Goal: Task Accomplishment & Management: Complete application form

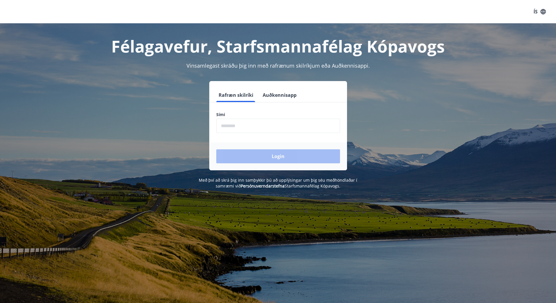
click at [272, 131] on input "phone" at bounding box center [278, 126] width 124 height 14
type input "********"
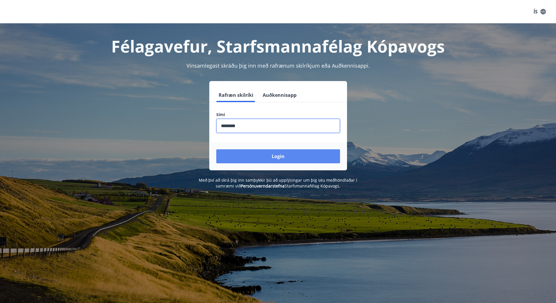
click at [268, 156] on button "Login" at bounding box center [278, 156] width 124 height 14
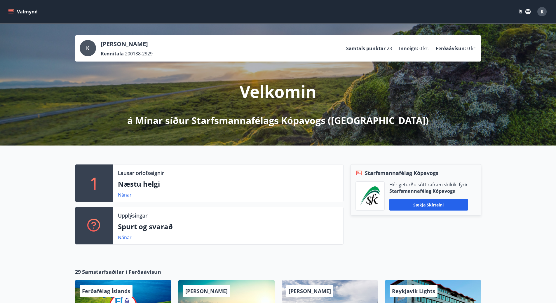
click at [407, 253] on div "1 Lausar orlofseignir Næstu helgi Nánar Upplýsingar Spurt og svarað Nánar Starf…" at bounding box center [278, 202] width 556 height 113
click at [6, 13] on div "Valmynd ÍS K" at bounding box center [278, 11] width 556 height 23
click at [11, 11] on icon "menu" at bounding box center [11, 12] width 6 height 6
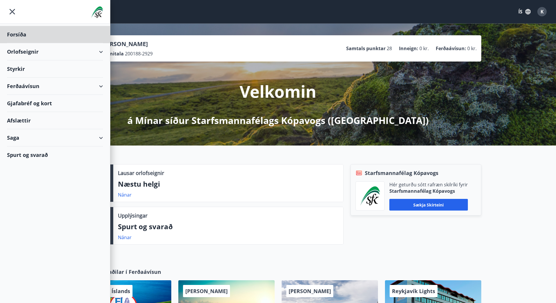
click at [17, 43] on div "Styrkir" at bounding box center [55, 34] width 96 height 17
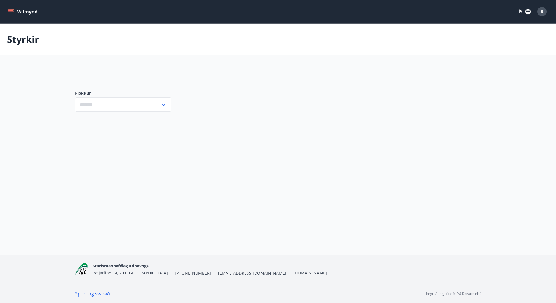
type input "***"
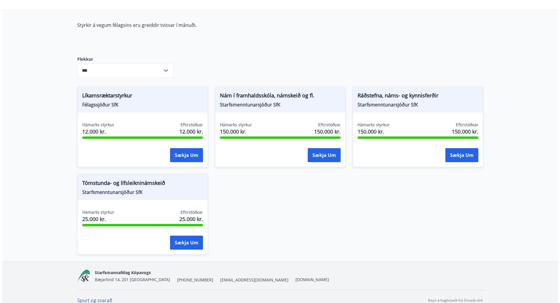
scroll to position [53, 0]
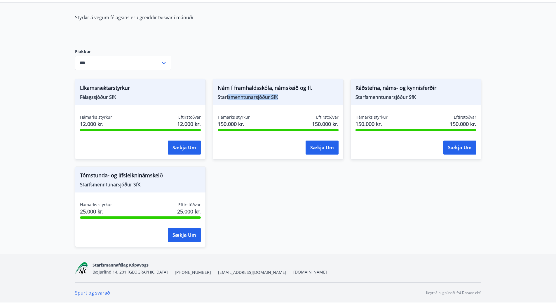
drag, startPoint x: 227, startPoint y: 98, endPoint x: 284, endPoint y: 104, distance: 56.9
click at [284, 104] on div "Nám í framhaldsskóla, námskeið og fl. Starfsmenntunarsjóður SfK" at bounding box center [278, 92] width 130 height 26
click at [274, 177] on div "Líkamsræktarstyrkur Félagssjóður SfK Hámarks styrkur 12.000 kr. Eftirstöðvar 12…" at bounding box center [274, 159] width 413 height 175
click at [457, 149] on button "Sækja um" at bounding box center [459, 148] width 33 height 14
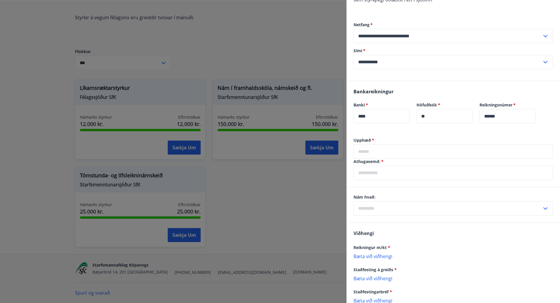
scroll to position [292, 0]
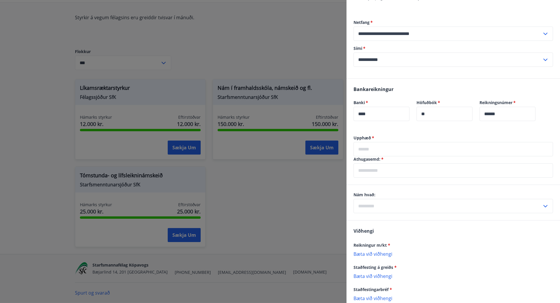
click at [396, 142] on input "text" at bounding box center [452, 149] width 199 height 14
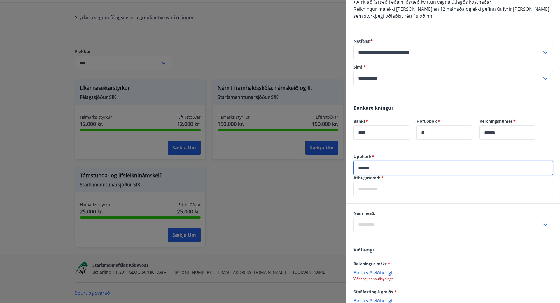
scroll to position [262, 0]
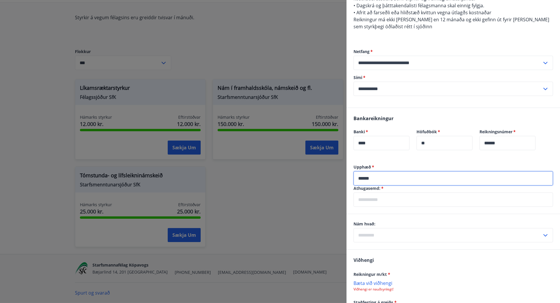
click at [394, 171] on input "******" at bounding box center [452, 178] width 199 height 14
type input "******"
click at [395, 194] on div "Upphæð   * ****** ​ Athugasemd:   * ​" at bounding box center [452, 189] width 213 height 50
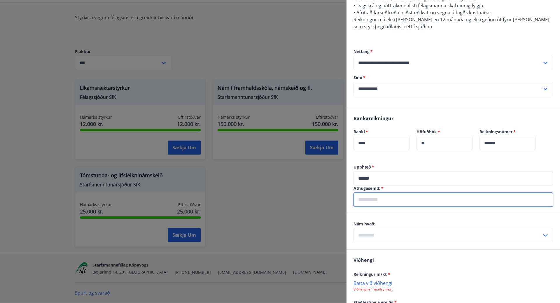
click at [396, 192] on input "text" at bounding box center [452, 199] width 199 height 14
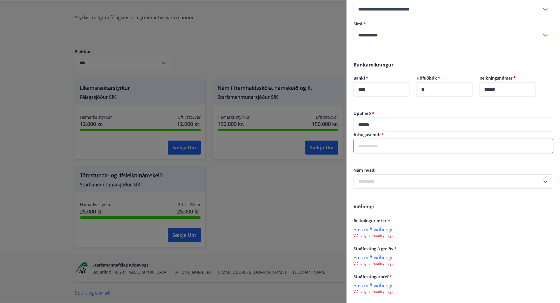
scroll to position [321, 0]
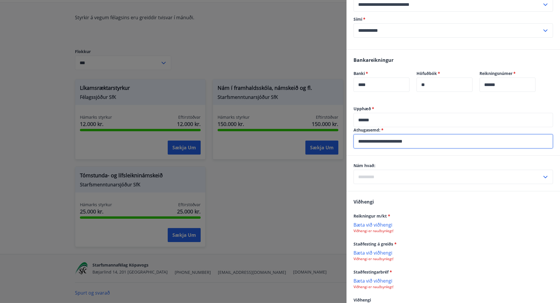
type input "**********"
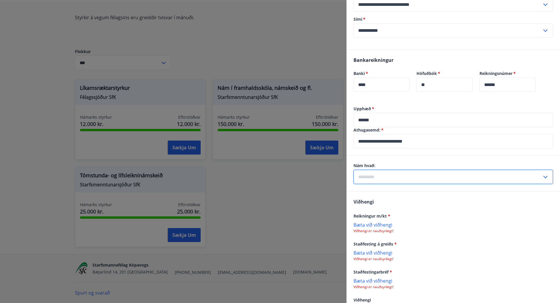
click at [400, 170] on input "text" at bounding box center [447, 177] width 188 height 14
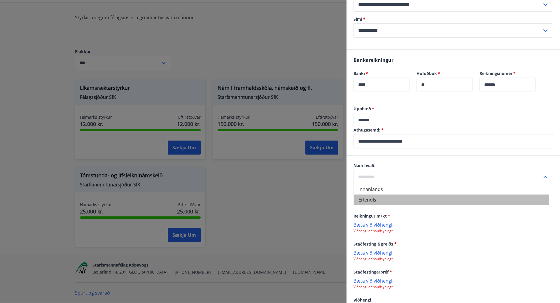
click at [385, 195] on li "Erlendis" at bounding box center [453, 200] width 199 height 10
type input "********"
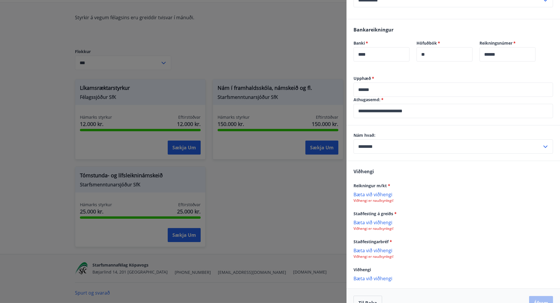
scroll to position [351, 0]
click at [376, 191] on p "Bæta við viðhengi" at bounding box center [452, 194] width 199 height 6
click at [379, 220] on p "Bæta við viðhengi" at bounding box center [452, 223] width 199 height 6
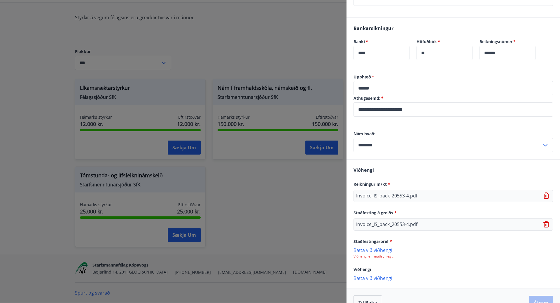
click at [423, 247] on div "[PERSON_NAME] við viðhengi Viðhengi er nauðsynlegt!" at bounding box center [452, 253] width 199 height 12
click at [414, 160] on div "Viðhengi Reikningur m/kt * Invoice_IS_pack_20553-4.pdf Staðfesting á greiðs * I…" at bounding box center [452, 224] width 213 height 128
click at [379, 247] on p "Bæta við viðhengi" at bounding box center [452, 250] width 199 height 6
click at [375, 276] on p "Bæta við viðhengi" at bounding box center [452, 279] width 199 height 6
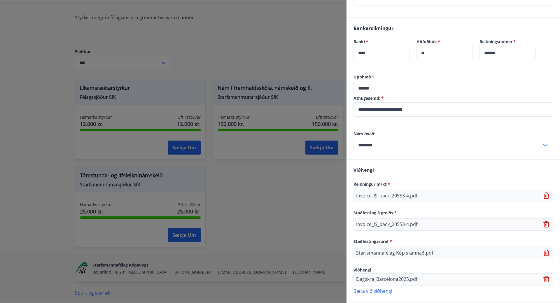
scroll to position [365, 0]
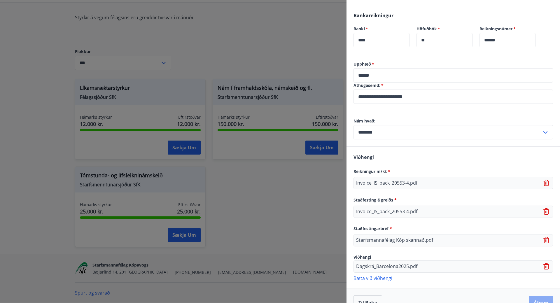
click at [537, 296] on button "Áfram" at bounding box center [541, 303] width 24 height 14
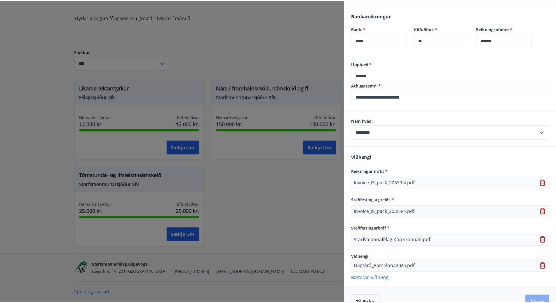
scroll to position [0, 0]
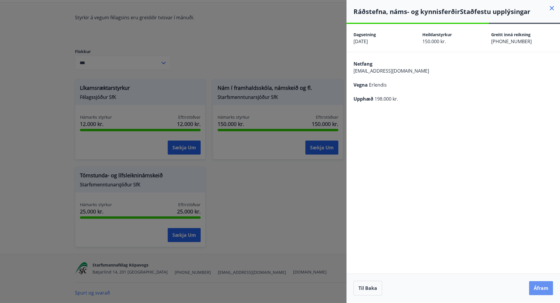
click at [537, 290] on button "Áfram" at bounding box center [541, 288] width 24 height 14
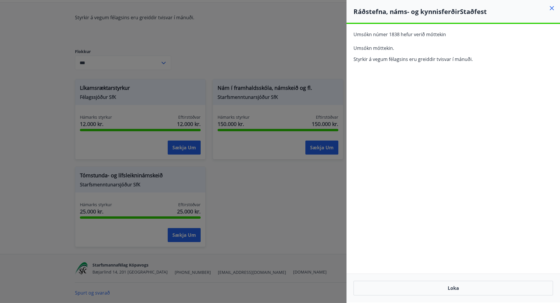
click at [552, 7] on icon at bounding box center [551, 8] width 7 height 7
